Goal: Task Accomplishment & Management: Use online tool/utility

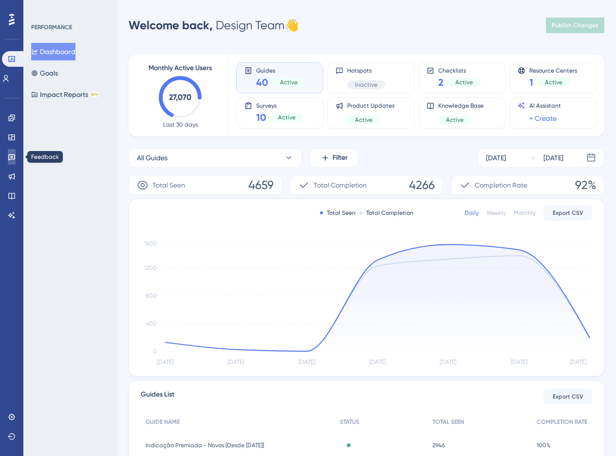
click at [9, 159] on icon at bounding box center [12, 157] width 8 height 8
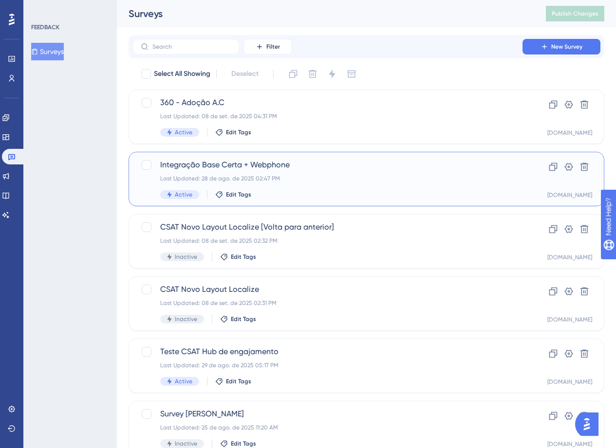
click at [328, 185] on div "Integração Base Certa + Webphone Last Updated: 28 de ago. de 2025 02:47 PM Acti…" at bounding box center [327, 179] width 334 height 40
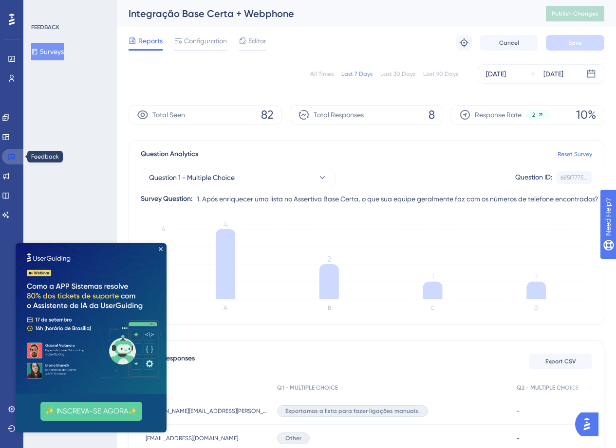
click at [16, 153] on link at bounding box center [13, 157] width 23 height 16
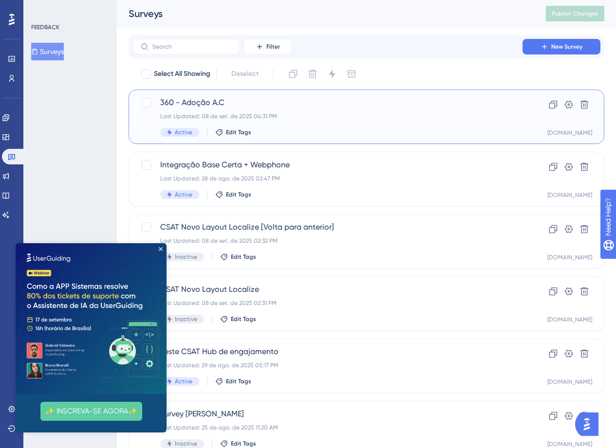
click at [378, 131] on div "Active Edit Tags" at bounding box center [327, 132] width 334 height 9
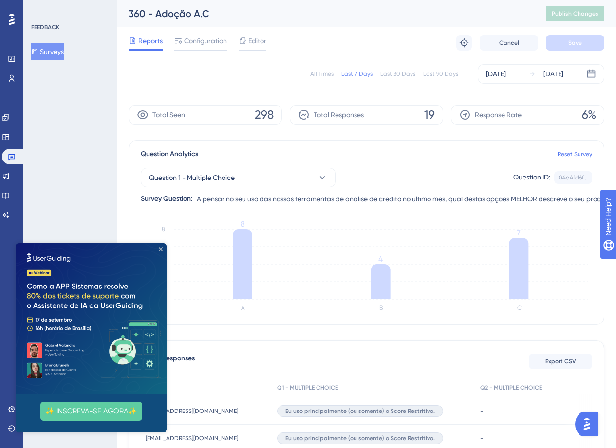
click at [159, 249] on icon "Close Preview" at bounding box center [161, 249] width 4 height 4
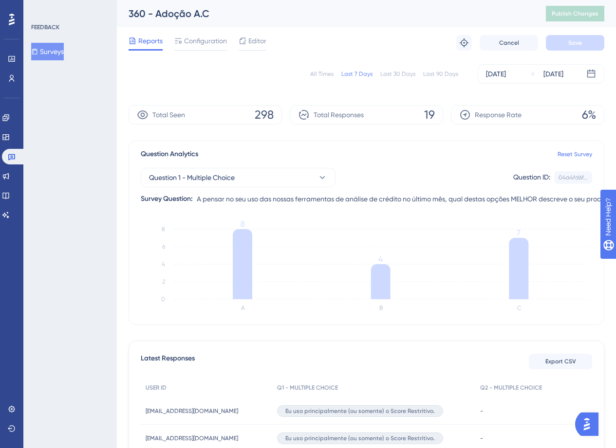
scroll to position [55, 0]
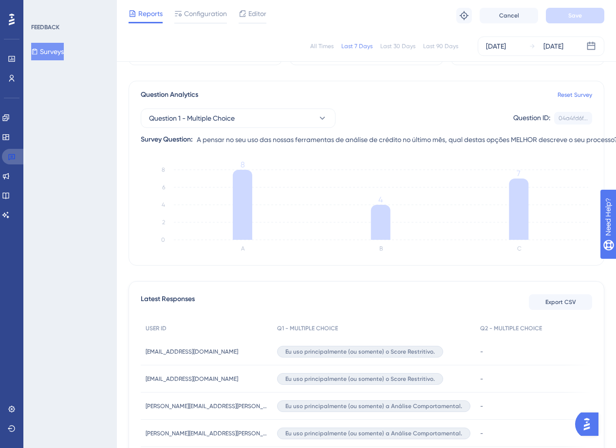
click at [15, 163] on link at bounding box center [13, 157] width 23 height 16
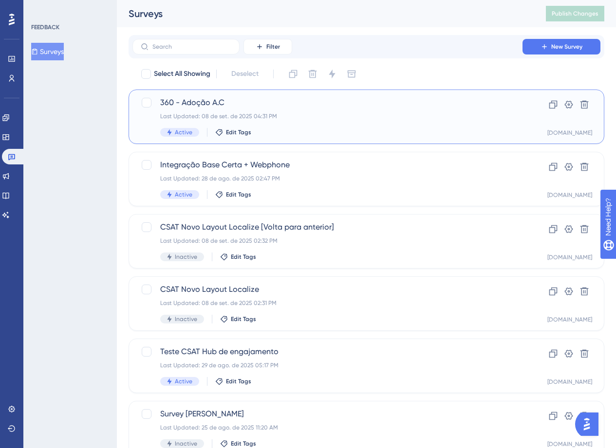
click at [373, 134] on div "Active Edit Tags" at bounding box center [327, 132] width 334 height 9
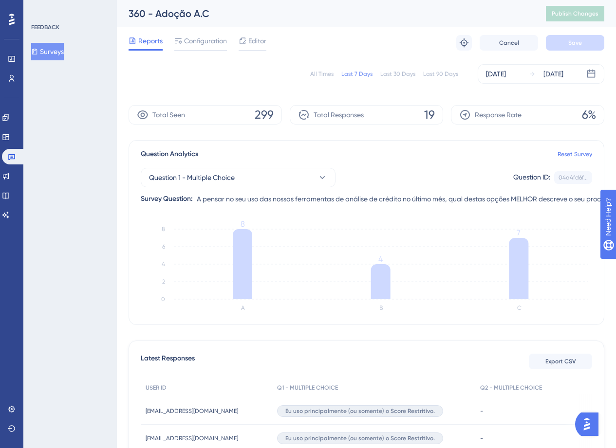
click at [510, 74] on div "✨ Save My Spot!✨" at bounding box center [312, 205] width 623 height 456
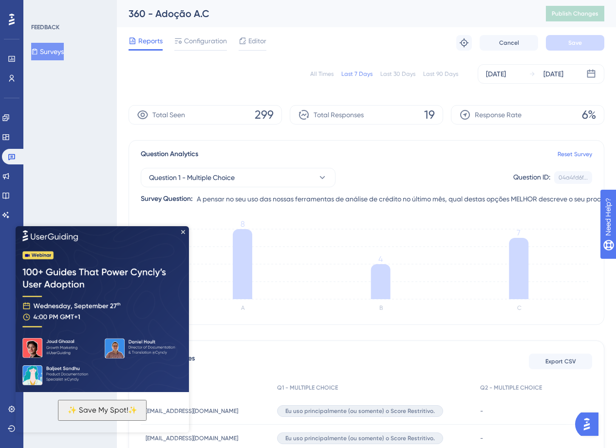
click at [506, 73] on div "[DATE]" at bounding box center [496, 74] width 20 height 12
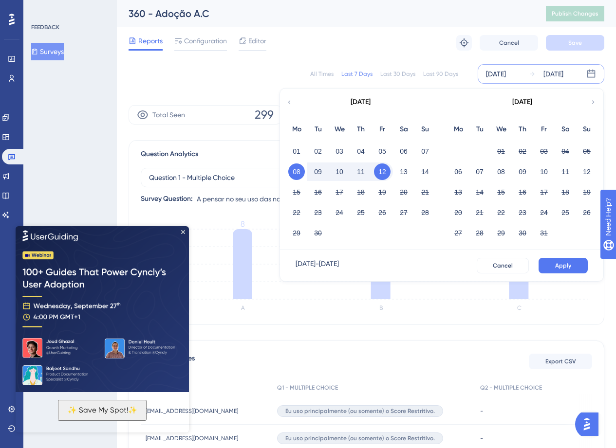
click at [290, 97] on div "[DATE]" at bounding box center [360, 102] width 161 height 27
click at [285, 96] on div "[DATE]" at bounding box center [360, 102] width 161 height 27
click at [286, 104] on icon at bounding box center [289, 102] width 7 height 9
click at [544, 148] on button "01" at bounding box center [543, 151] width 17 height 17
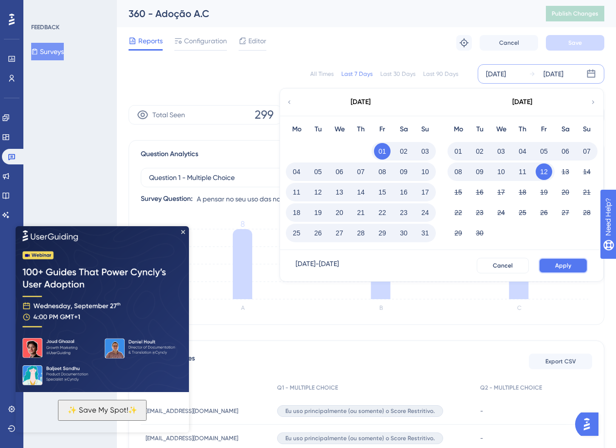
click at [556, 258] on button "Apply" at bounding box center [562, 266] width 49 height 16
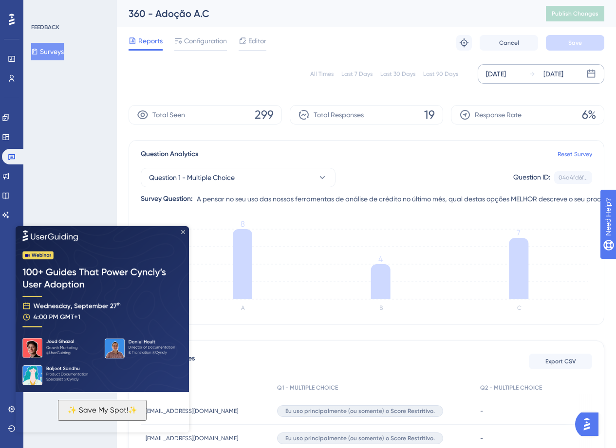
click at [181, 231] on icon "Close Preview" at bounding box center [183, 232] width 4 height 4
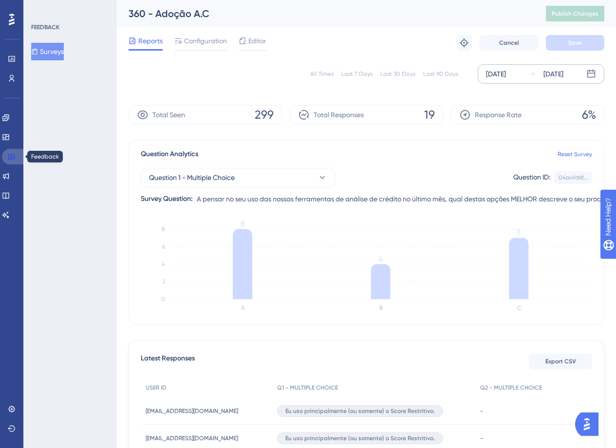
click at [15, 157] on icon at bounding box center [12, 157] width 8 height 8
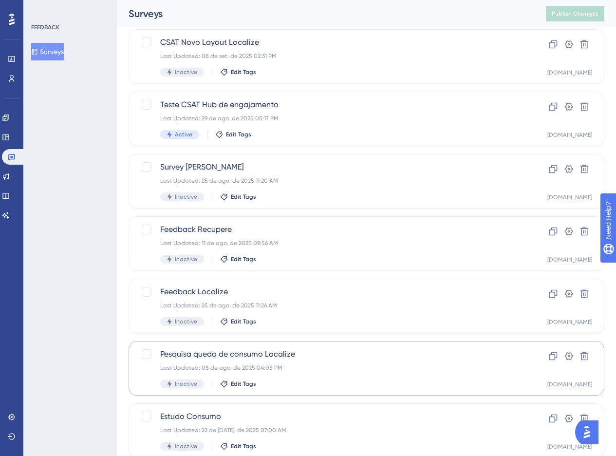
scroll to position [300, 0]
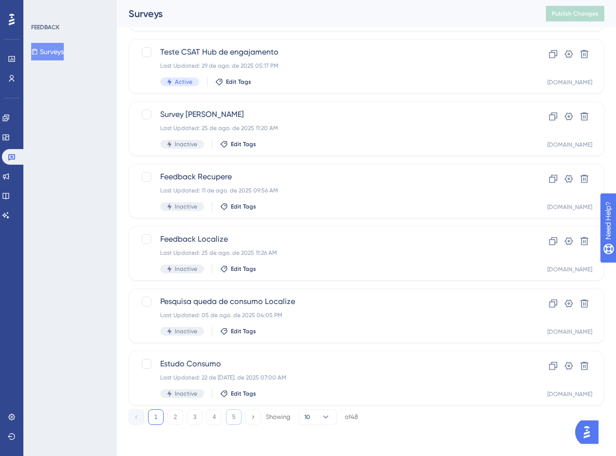
click at [235, 414] on button "5" at bounding box center [234, 417] width 16 height 16
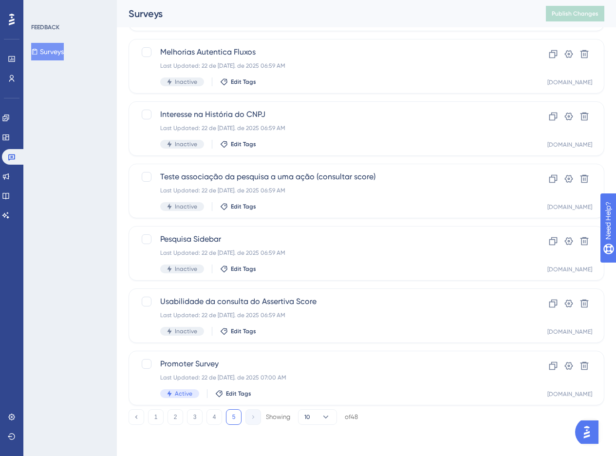
scroll to position [175, 0]
click at [279, 383] on div "Promoter Survey Last Updated: 22 de [DATE]. de 2025 07:00 AM Active Edit Tags" at bounding box center [327, 378] width 334 height 40
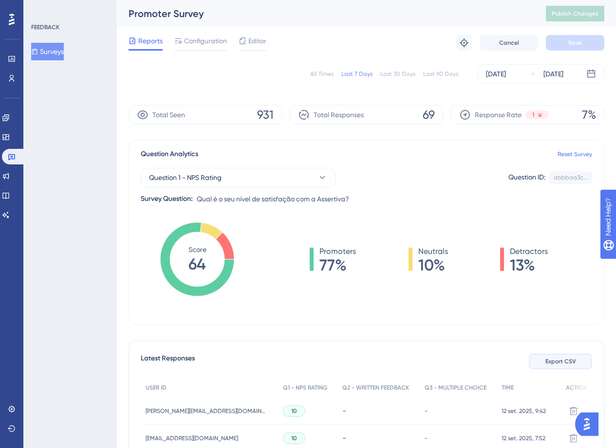
click at [543, 362] on button "Export CSV" at bounding box center [560, 362] width 63 height 16
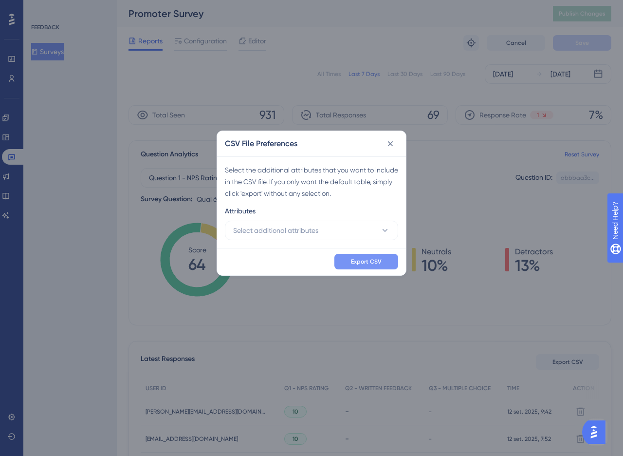
click at [394, 265] on button "Export CSV" at bounding box center [366, 262] width 64 height 16
